Goal: Navigation & Orientation: Find specific page/section

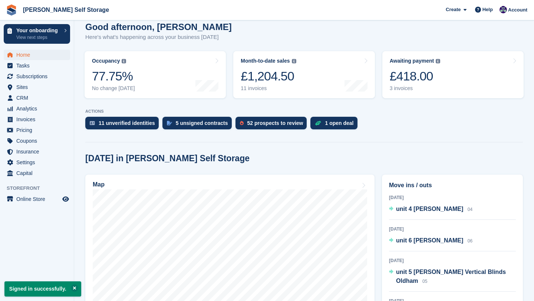
scroll to position [135, 0]
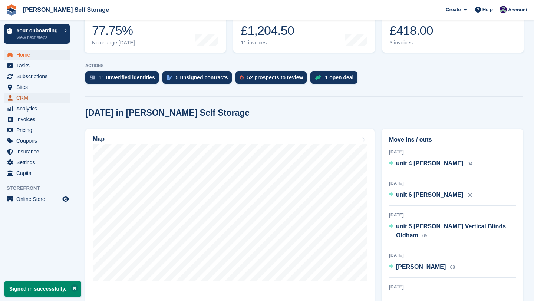
click at [40, 97] on span "CRM" at bounding box center [38, 98] width 45 height 10
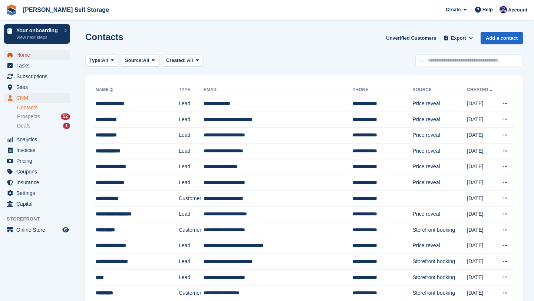
click at [33, 56] on span "Home" at bounding box center [38, 55] width 45 height 10
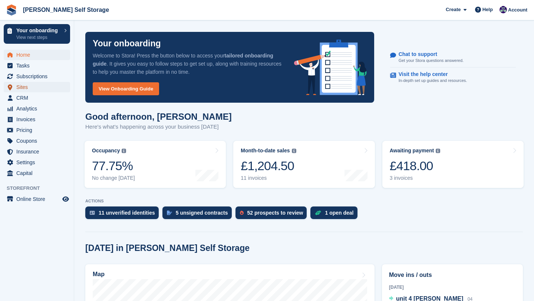
click at [35, 91] on span "Sites" at bounding box center [38, 87] width 45 height 10
click at [34, 97] on span "CRM" at bounding box center [38, 98] width 45 height 10
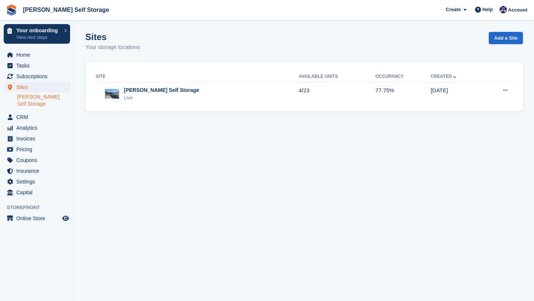
click at [32, 100] on link "[PERSON_NAME] Self Storage" at bounding box center [43, 101] width 53 height 14
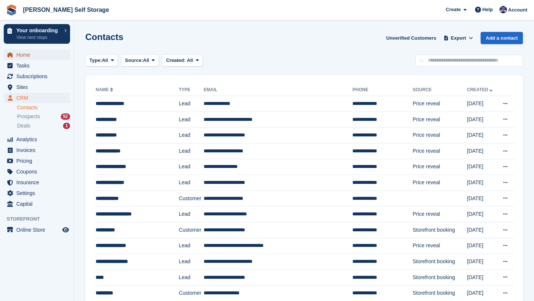
click at [19, 57] on span "Home" at bounding box center [38, 55] width 45 height 10
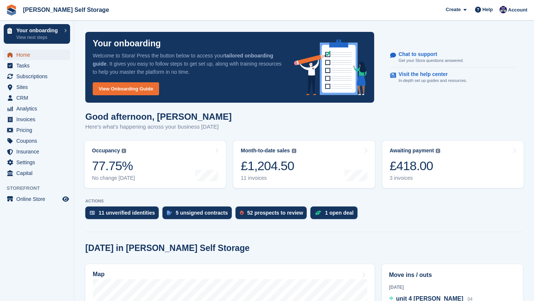
click at [26, 55] on span "Home" at bounding box center [38, 55] width 45 height 10
click at [28, 58] on span "Home" at bounding box center [38, 55] width 45 height 10
